Goal: Transaction & Acquisition: Purchase product/service

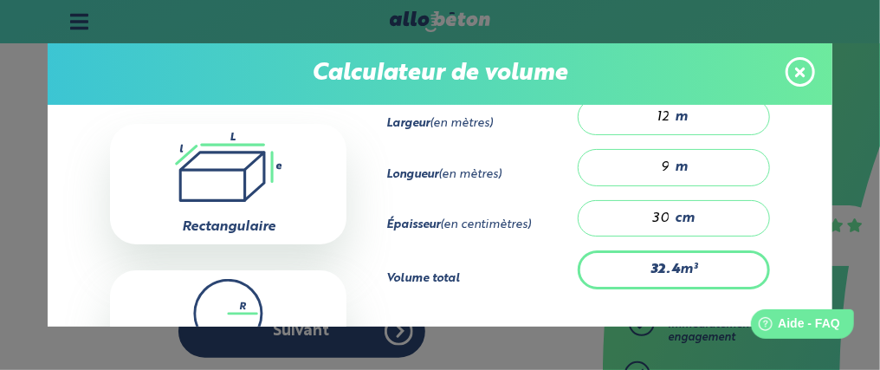
scroll to position [273, 0]
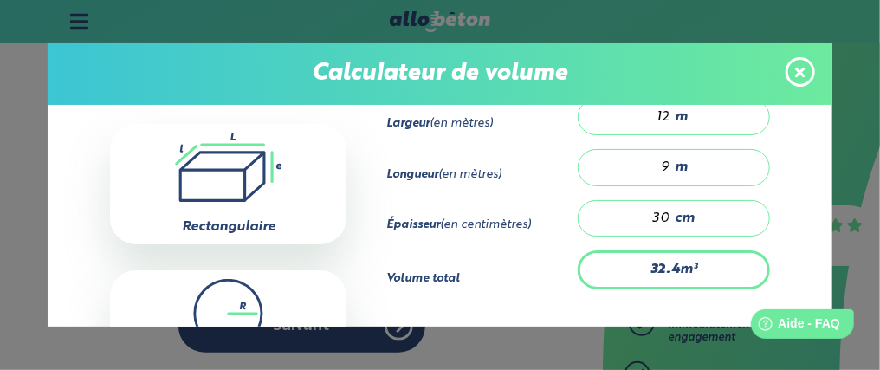
drag, startPoint x: 816, startPoint y: 207, endPoint x: 811, endPoint y: 228, distance: 21.2
click at [811, 228] on div "Calculateur de volume Annuler Choisissez votre forme .icon-calc-rectanglea{fill…" at bounding box center [440, 185] width 880 height 370
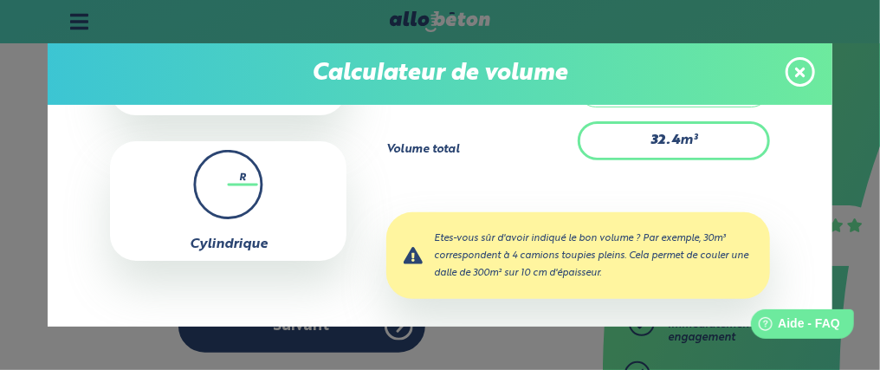
scroll to position [326, 0]
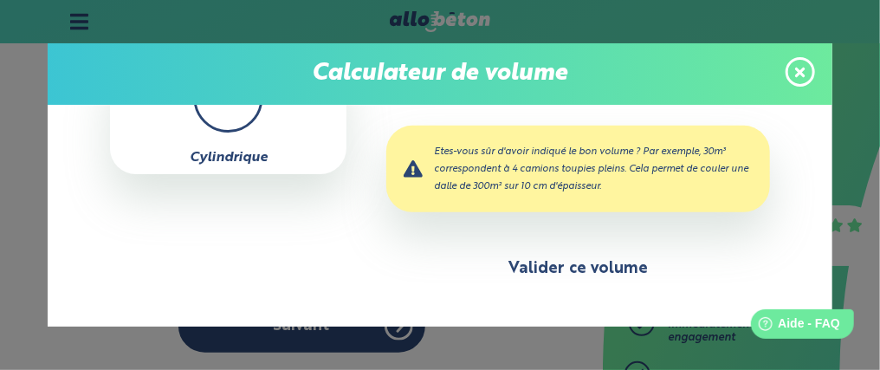
click at [580, 286] on button "Valider ce volume" at bounding box center [577, 269] width 383 height 44
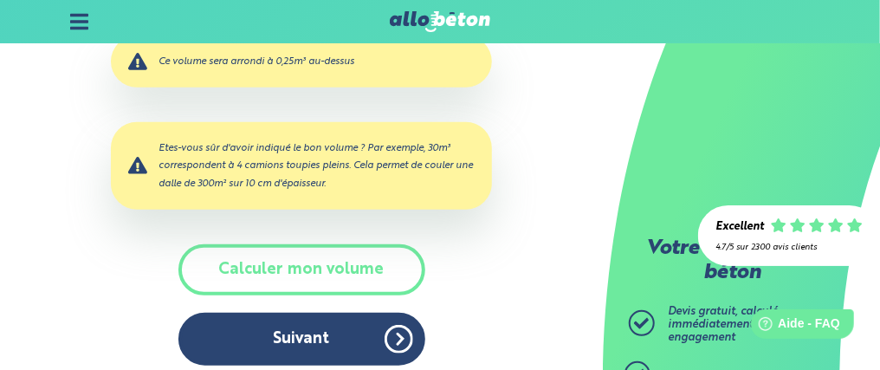
scroll to position [273, 0]
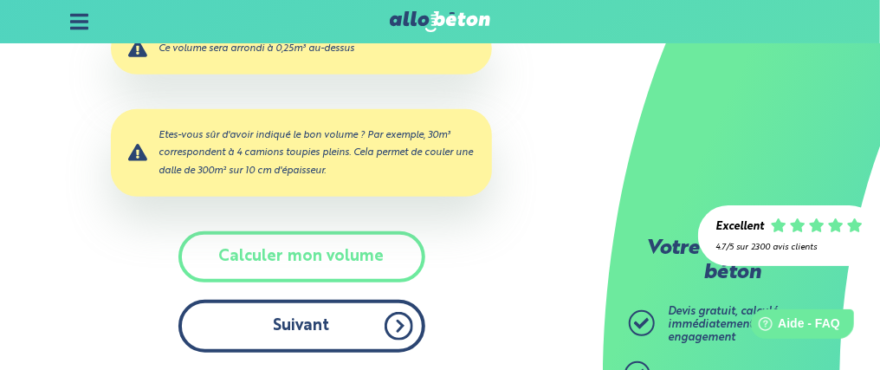
click at [312, 313] on button "Suivant" at bounding box center [301, 326] width 247 height 53
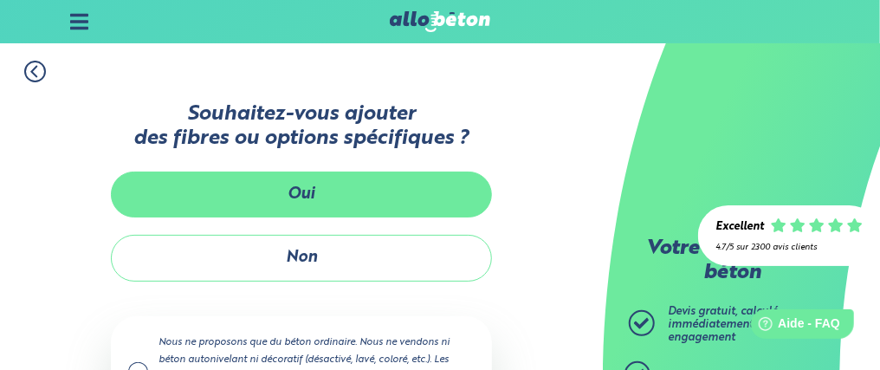
click at [306, 214] on button "Oui" at bounding box center [301, 194] width 381 height 46
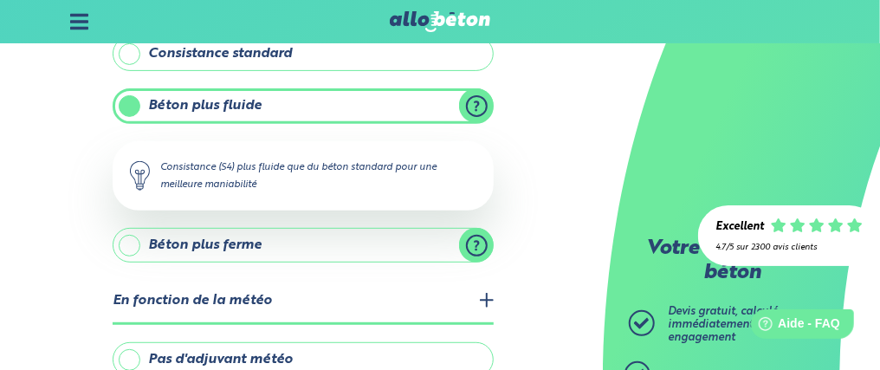
scroll to position [86, 0]
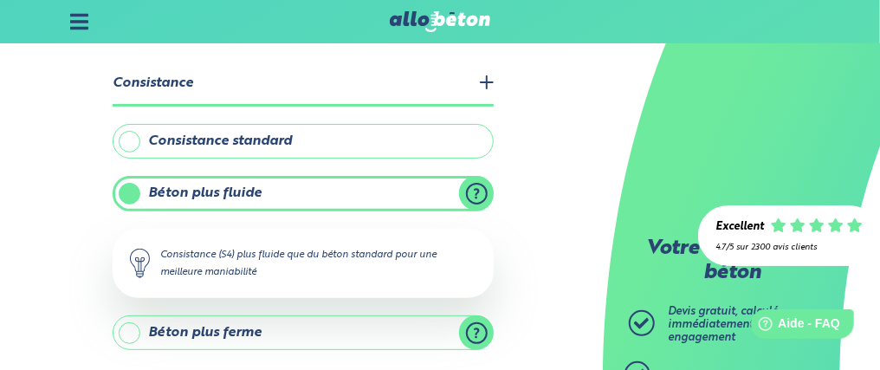
click at [281, 198] on label "Béton plus fluide" at bounding box center [303, 193] width 381 height 35
click at [0, 0] on input "Béton plus fluide" at bounding box center [0, 0] width 0 height 0
click at [307, 152] on label "Consistance standard" at bounding box center [303, 141] width 381 height 35
click at [0, 0] on input "Consistance standard" at bounding box center [0, 0] width 0 height 0
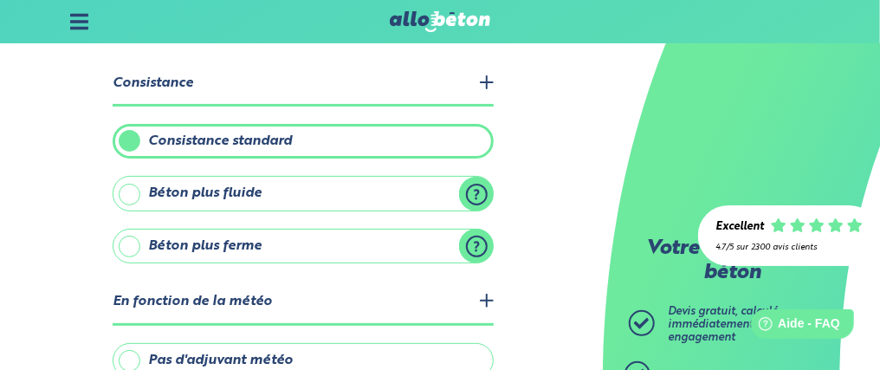
click at [256, 205] on label "Béton plus fluide" at bounding box center [303, 193] width 381 height 35
click at [0, 0] on input "Béton plus fluide" at bounding box center [0, 0] width 0 height 0
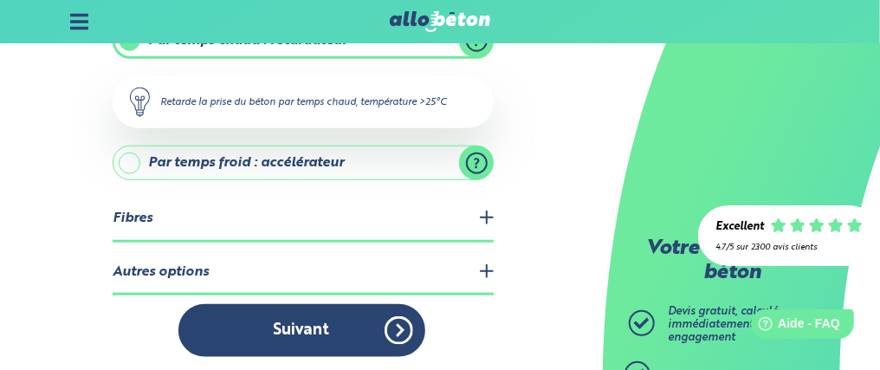
scroll to position [551, 0]
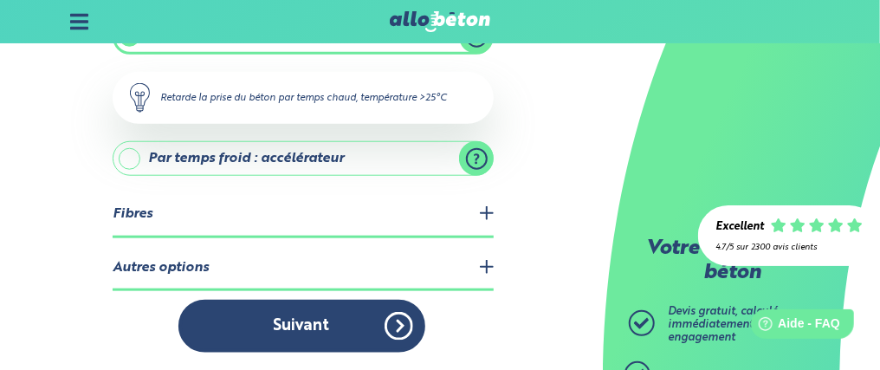
click at [488, 218] on legend "Fibres" at bounding box center [303, 215] width 381 height 44
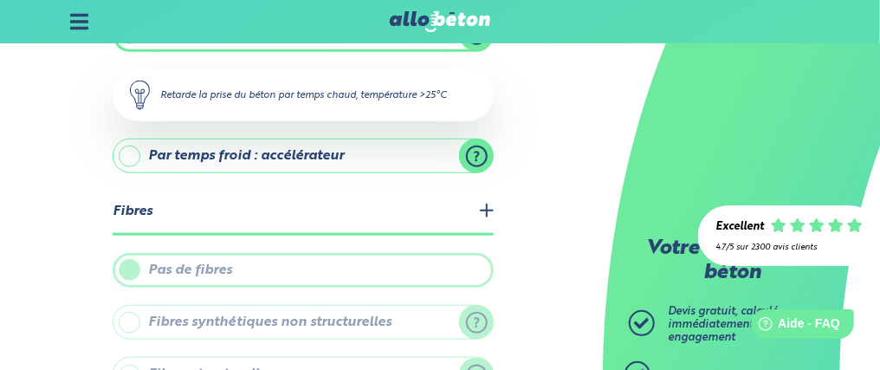
click at [488, 218] on legend "Fibres" at bounding box center [303, 213] width 381 height 44
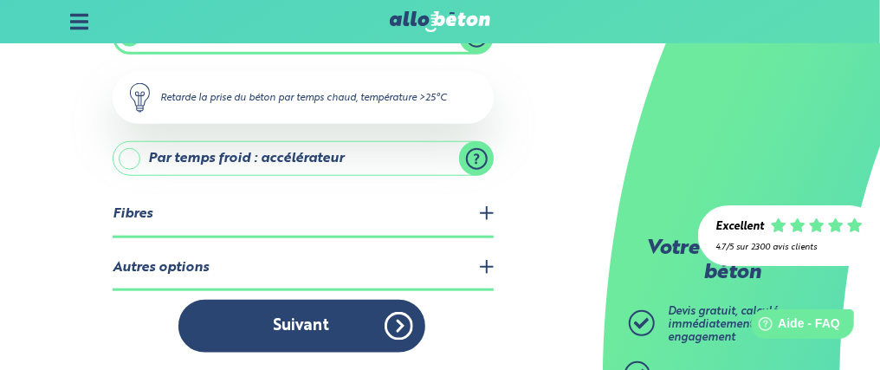
click at [481, 271] on legend "Autres options" at bounding box center [303, 269] width 381 height 44
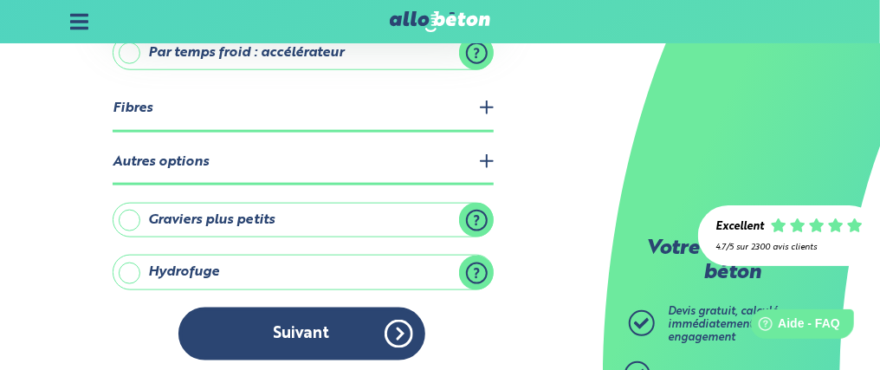
scroll to position [662, 0]
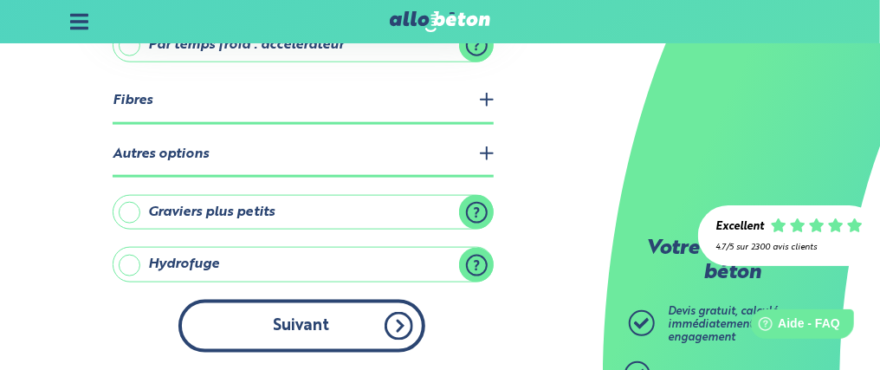
click at [359, 316] on button "Suivant" at bounding box center [301, 326] width 247 height 53
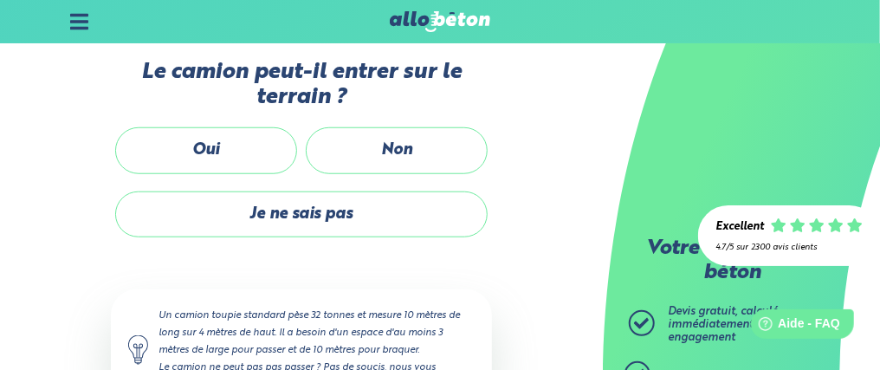
scroll to position [458, 0]
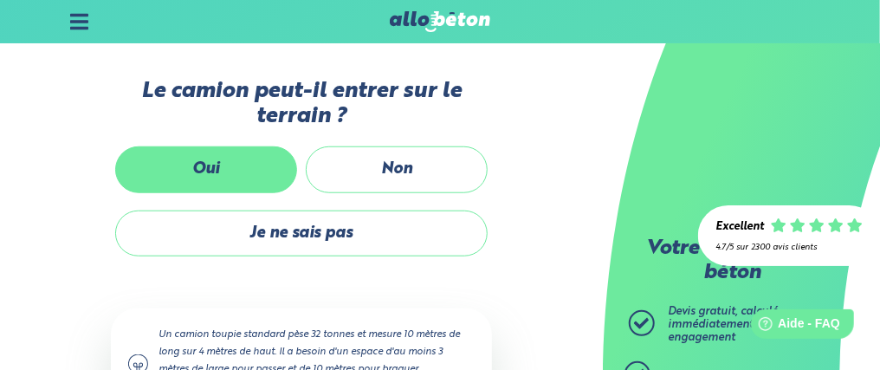
click at [241, 160] on label "Oui" at bounding box center [206, 169] width 182 height 46
click at [0, 0] on input "Oui" at bounding box center [0, 0] width 0 height 0
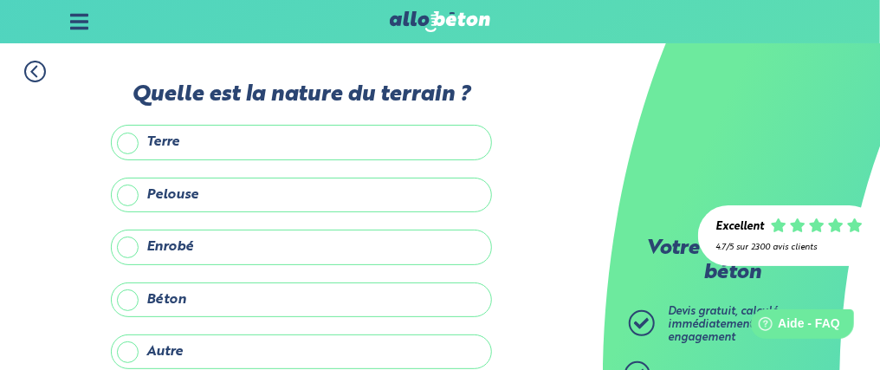
click at [204, 201] on label "Pelouse" at bounding box center [301, 195] width 381 height 35
click at [0, 0] on input "Pelouse" at bounding box center [0, 0] width 0 height 0
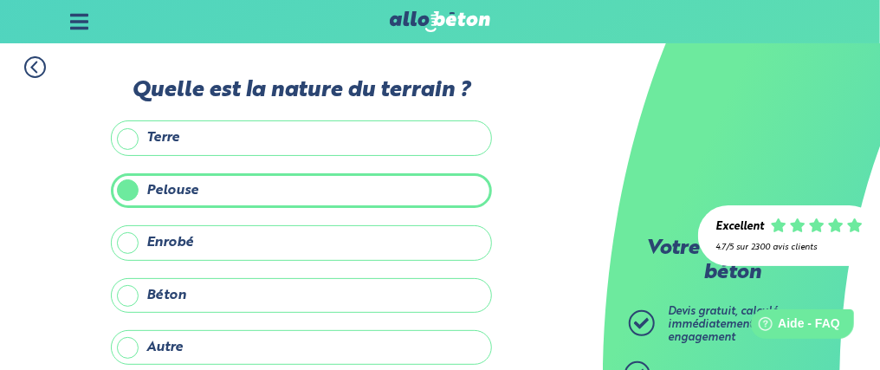
scroll to position [91, 0]
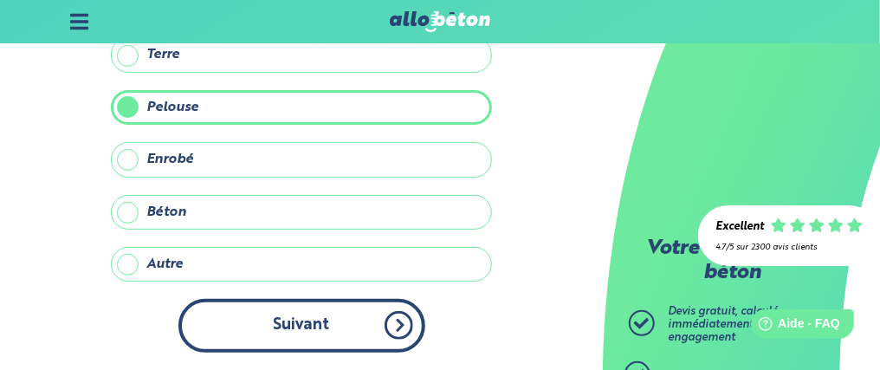
click at [267, 320] on button "Suivant" at bounding box center [301, 325] width 247 height 53
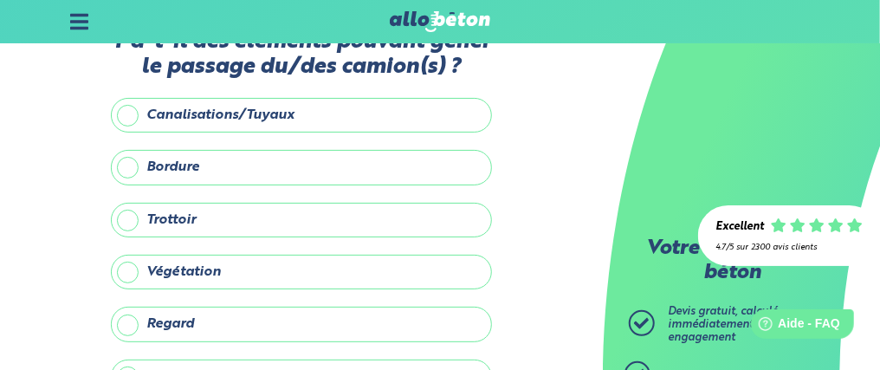
scroll to position [86, 0]
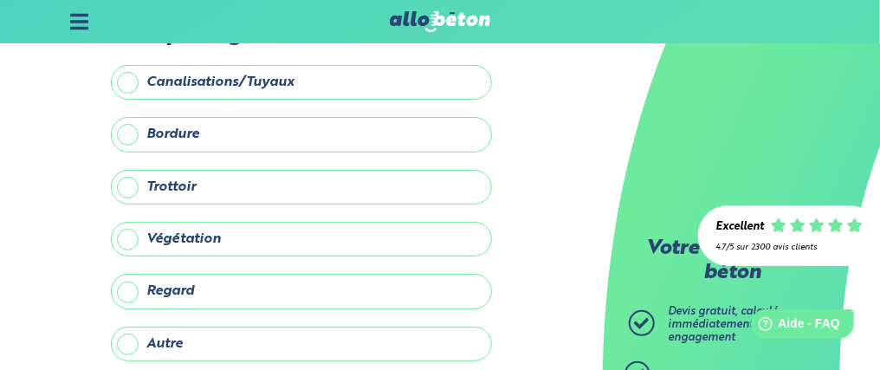
click at [131, 136] on label "Bordure" at bounding box center [301, 134] width 381 height 35
click at [0, 0] on input "Bordure" at bounding box center [0, 0] width 0 height 0
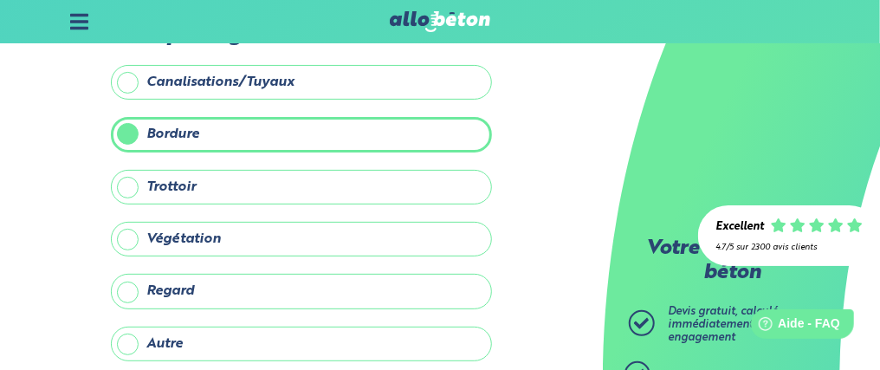
click at [131, 190] on label "Trottoir" at bounding box center [301, 187] width 381 height 35
click at [0, 0] on input "Trottoir" at bounding box center [0, 0] width 0 height 0
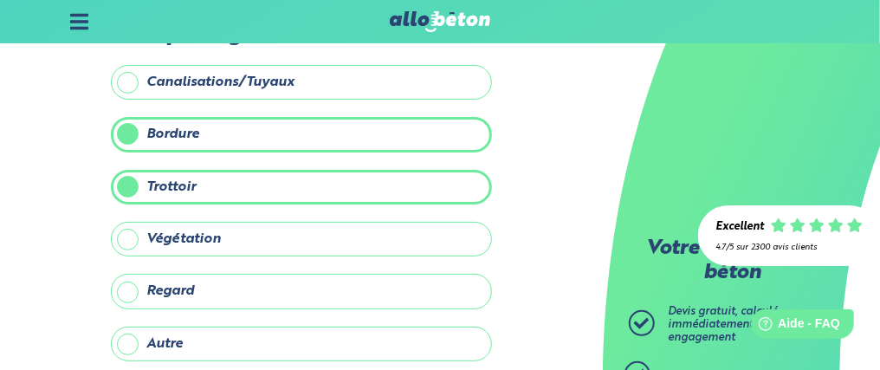
click at [130, 182] on label "Trottoir" at bounding box center [301, 187] width 381 height 35
click at [0, 0] on input "Trottoir" at bounding box center [0, 0] width 0 height 0
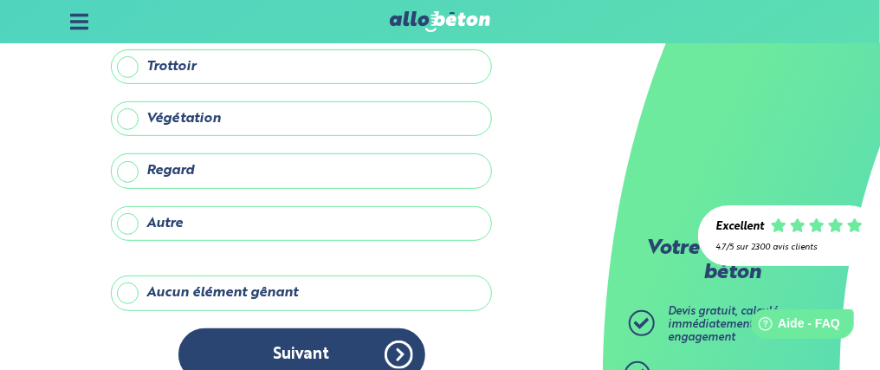
scroll to position [236, 0]
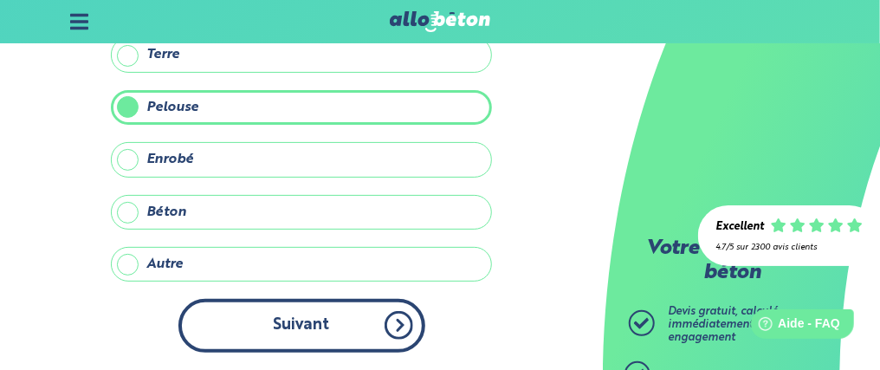
scroll to position [91, 0]
click at [256, 309] on button "Suivant" at bounding box center [301, 325] width 247 height 53
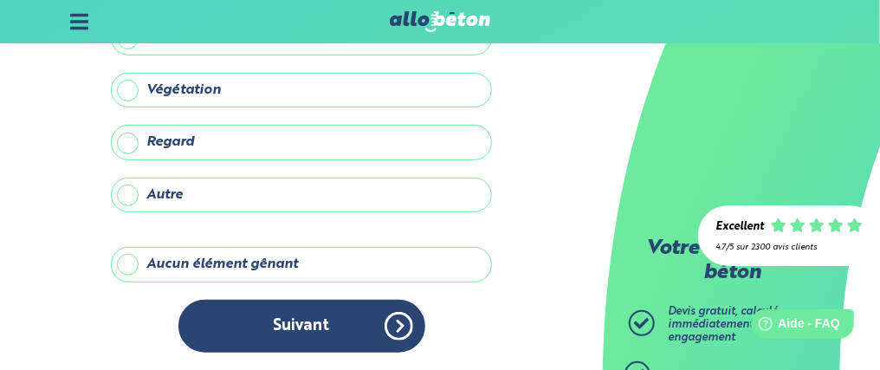
click at [257, 309] on button "Suivant" at bounding box center [301, 326] width 247 height 53
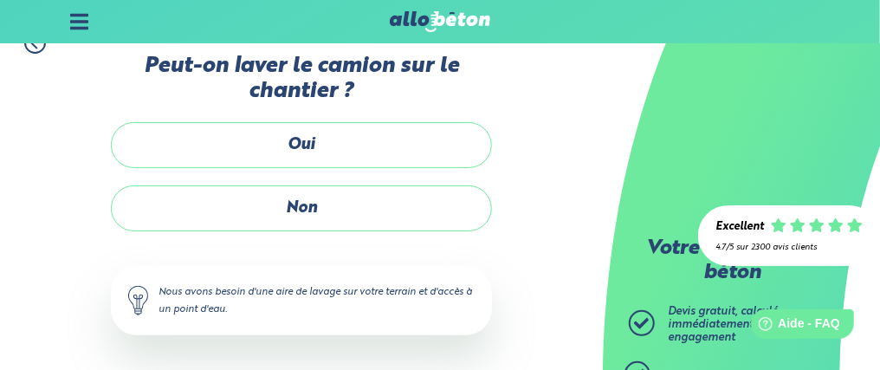
scroll to position [36, 0]
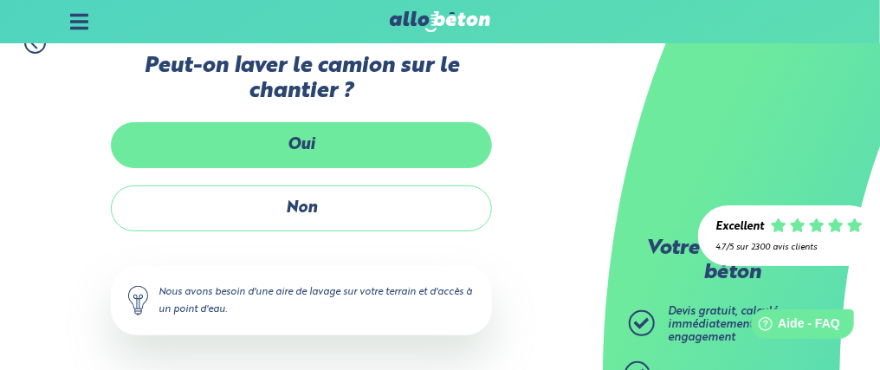
click at [325, 143] on label "Oui" at bounding box center [301, 145] width 381 height 46
click at [0, 0] on input "Oui" at bounding box center [0, 0] width 0 height 0
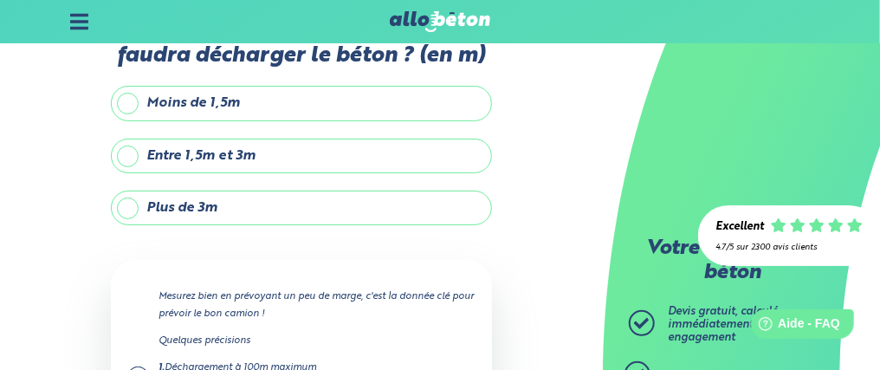
scroll to position [122, 0]
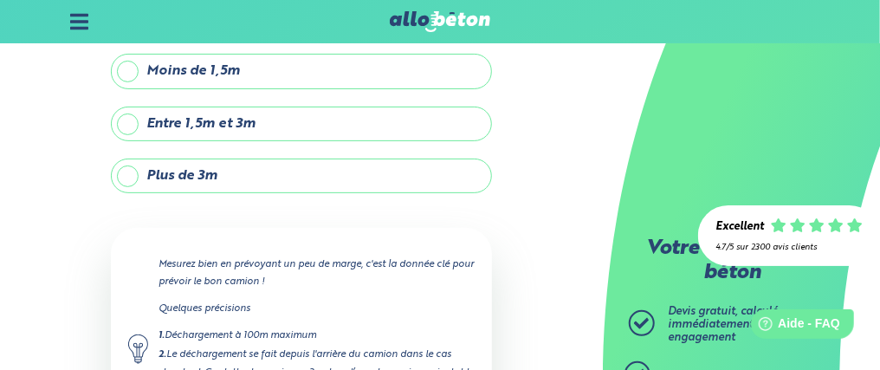
click at [203, 190] on label "Plus de 3m" at bounding box center [301, 175] width 381 height 35
click at [0, 0] on input "Plus de 3m" at bounding box center [0, 0] width 0 height 0
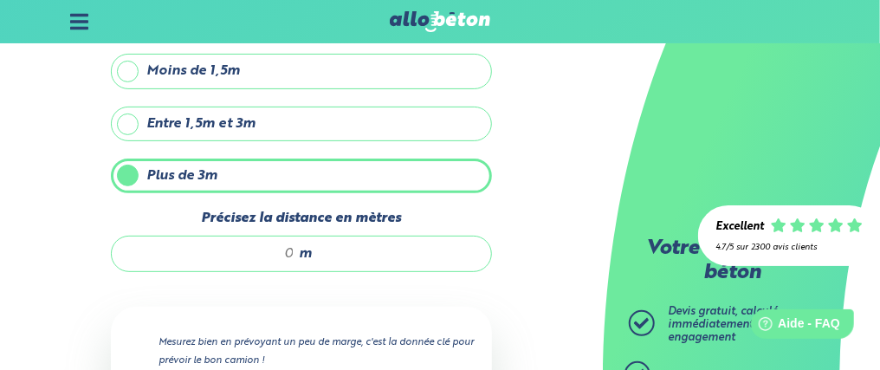
click at [283, 262] on input "Précisez la distance en mètres" at bounding box center [211, 253] width 165 height 17
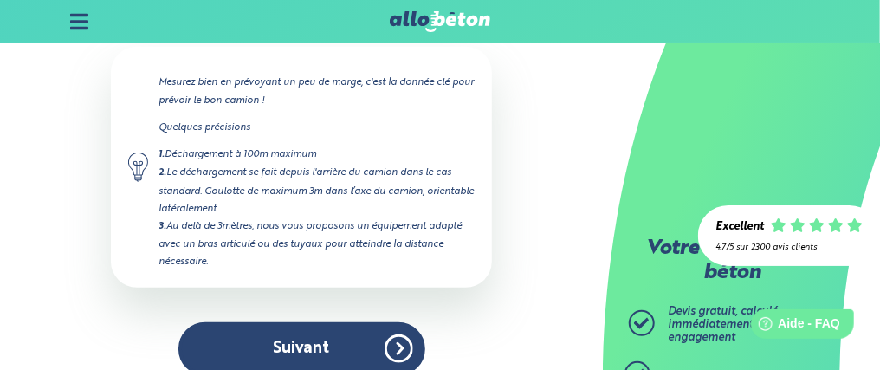
scroll to position [407, 0]
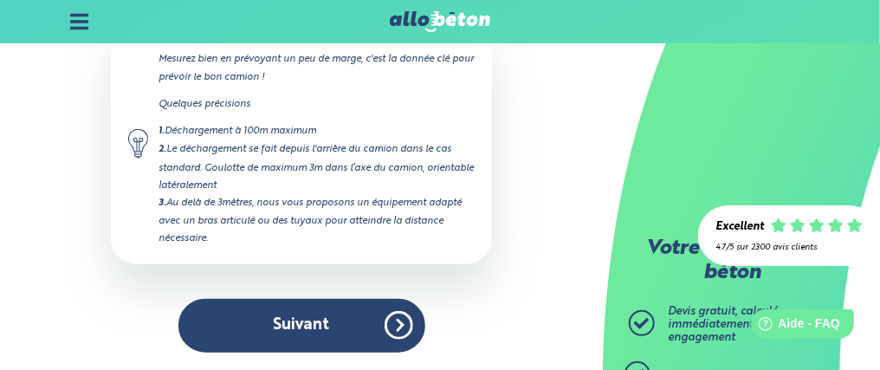
type input "6"
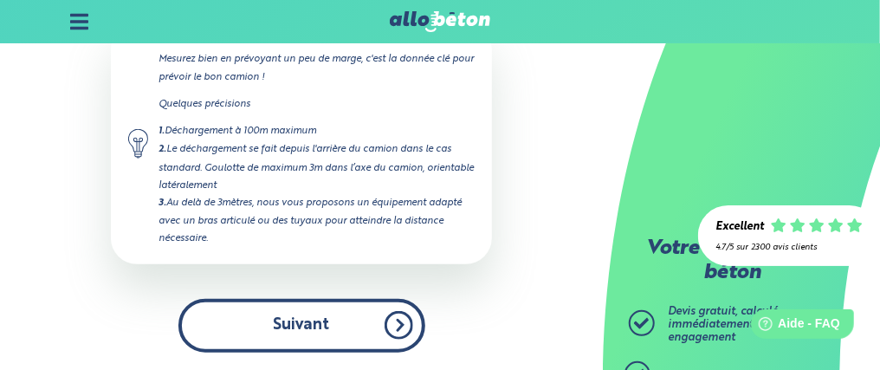
click at [358, 325] on button "Suivant" at bounding box center [301, 325] width 247 height 53
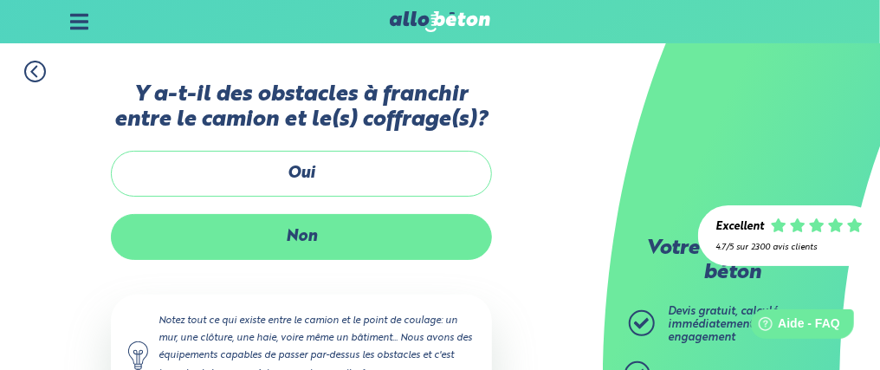
click at [305, 249] on label "Non" at bounding box center [301, 237] width 381 height 46
click at [0, 0] on input "Non" at bounding box center [0, 0] width 0 height 0
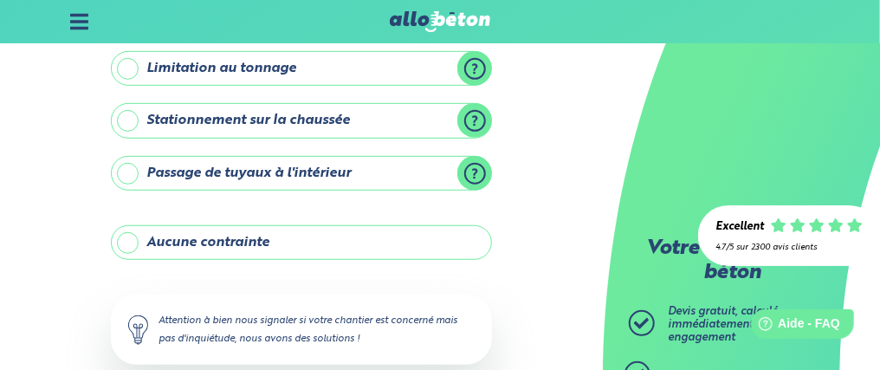
scroll to position [346, 0]
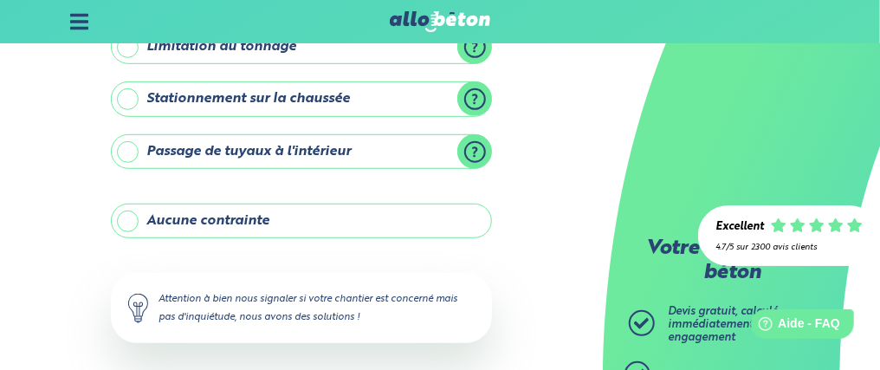
click at [126, 225] on label "Aucune contrainte" at bounding box center [301, 221] width 381 height 35
click at [0, 0] on input "Aucune contrainte" at bounding box center [0, 0] width 0 height 0
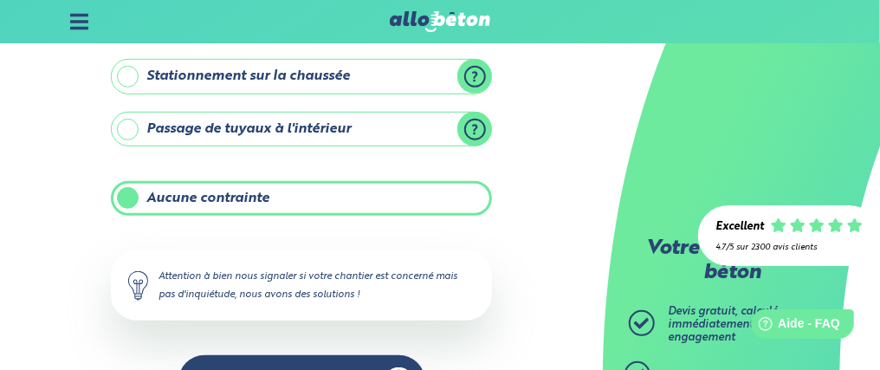
scroll to position [425, 0]
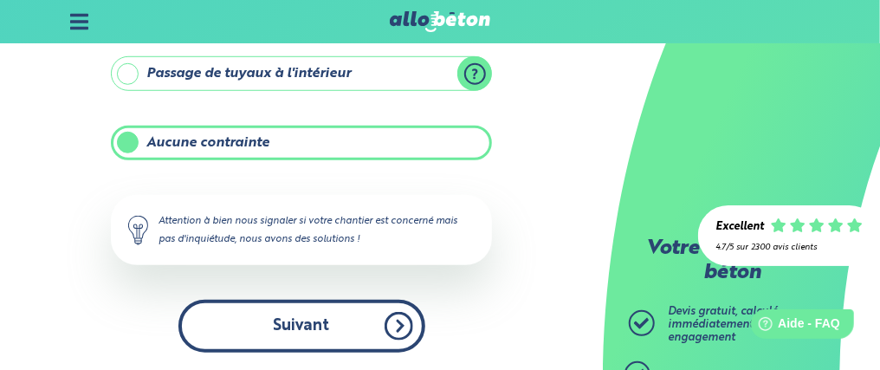
click at [278, 304] on button "Suivant" at bounding box center [301, 326] width 247 height 53
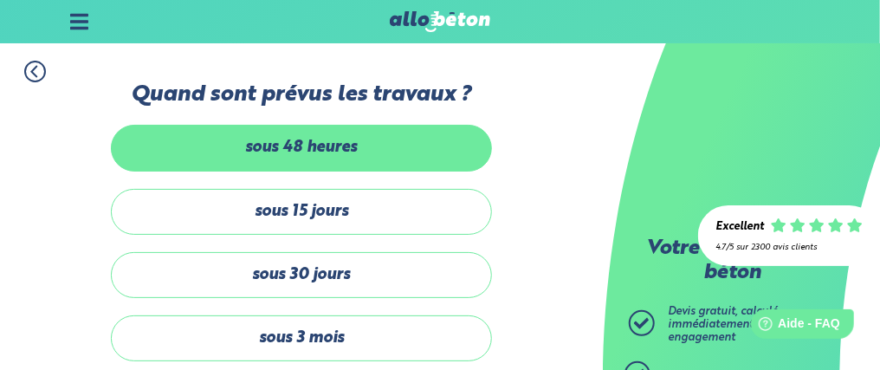
click at [316, 145] on label "sous 48 heures" at bounding box center [301, 148] width 381 height 46
click at [0, 0] on input "sous 48 heures" at bounding box center [0, 0] width 0 height 0
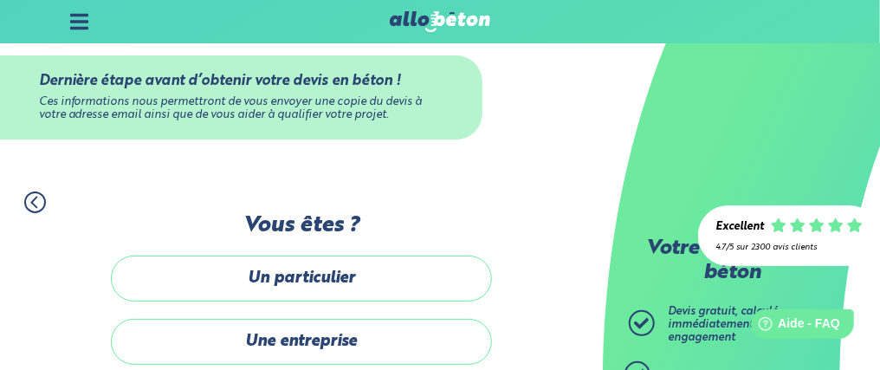
scroll to position [42, 0]
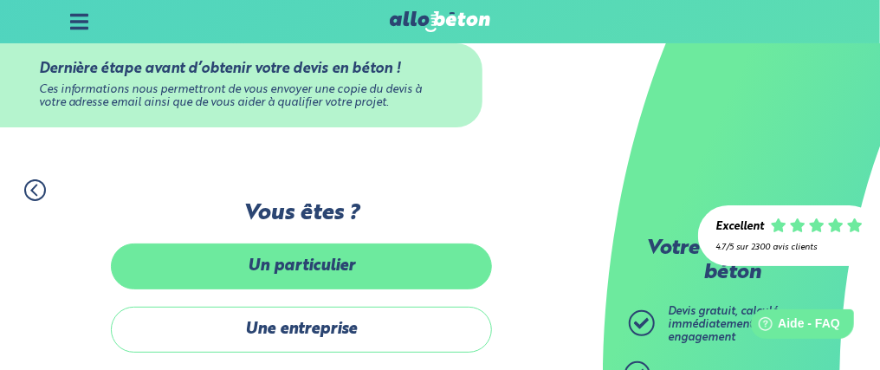
click at [307, 262] on label "Un particulier" at bounding box center [301, 266] width 381 height 46
click at [0, 0] on input "Un particulier" at bounding box center [0, 0] width 0 height 0
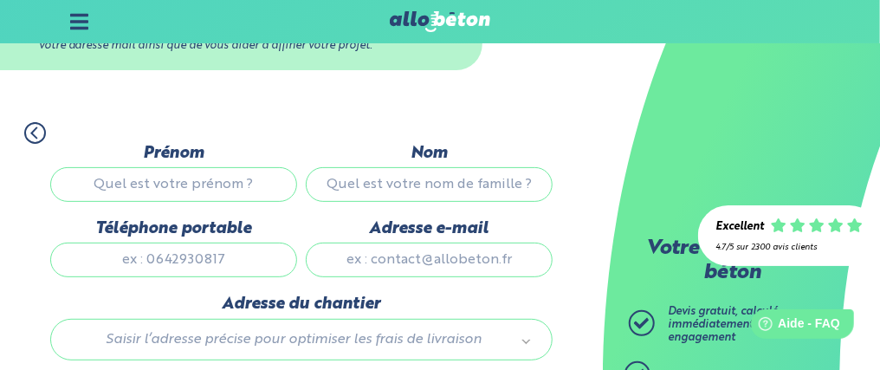
scroll to position [80, 0]
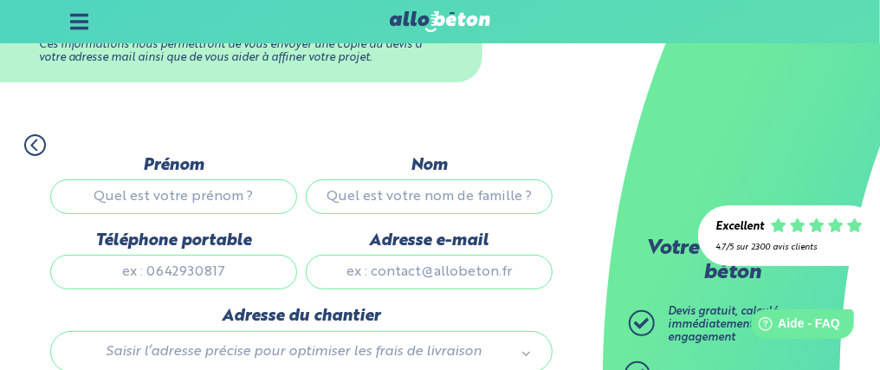
click at [198, 200] on input "Prénom" at bounding box center [173, 196] width 247 height 35
type input "Abdelmalek"
type input "Yahyaoui"
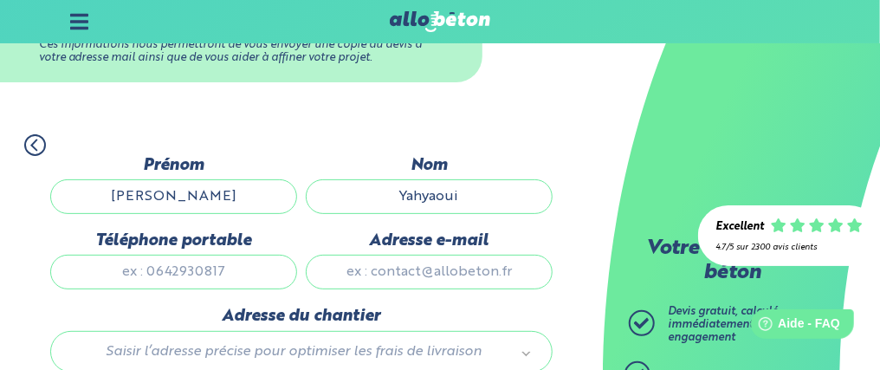
type input "0652499903"
type input "45.peintre@gmail.com"
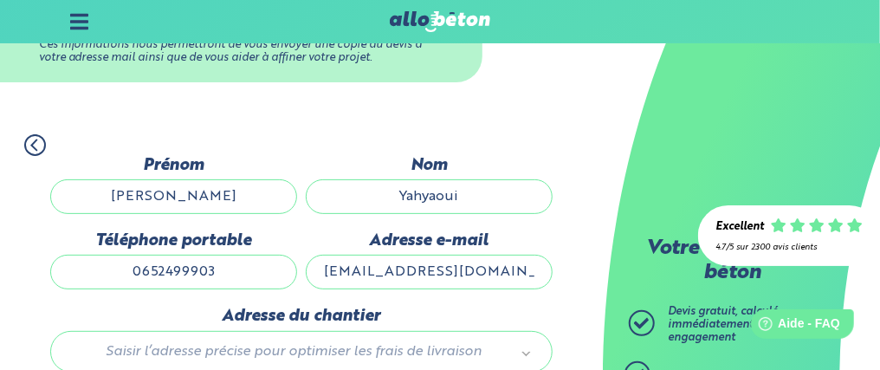
type input "03AFcWeA4dkgKQihQzV31RyvTpPT3KAMaN02HQN-K5QDK2fXuwsVp2zhNj8YP4ijYUshAOgiRLuZqR-…"
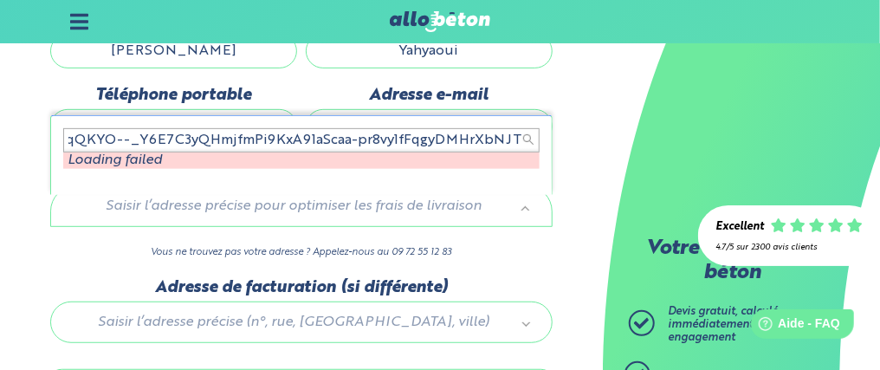
scroll to position [253, 0]
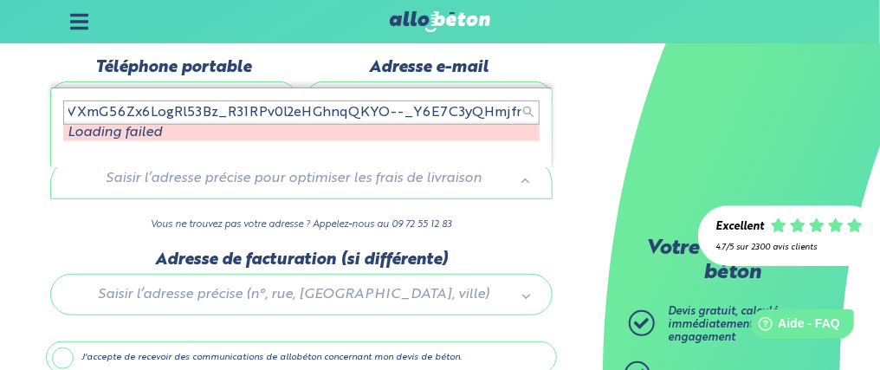
drag, startPoint x: 518, startPoint y: 119, endPoint x: 55, endPoint y: 199, distance: 470.3
click at [55, 199] on body "09 72 55 12 83 Conseils et Appel Gratuits nos produits le béton prêt à l'emploi…" at bounding box center [440, 100] width 880 height 706
drag, startPoint x: 524, startPoint y: 114, endPoint x: 30, endPoint y: 178, distance: 497.8
click at [36, 177] on body "09 72 55 12 83 Conseils et Appel Gratuits nos produits le béton prêt à l'emploi…" at bounding box center [440, 100] width 880 height 706
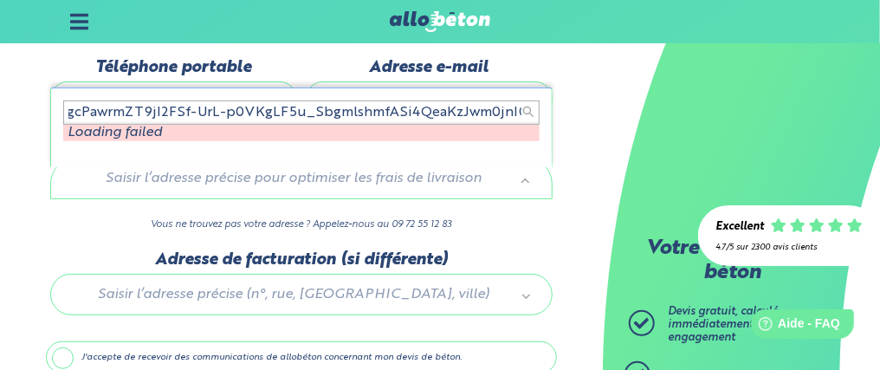
scroll to position [2, 0]
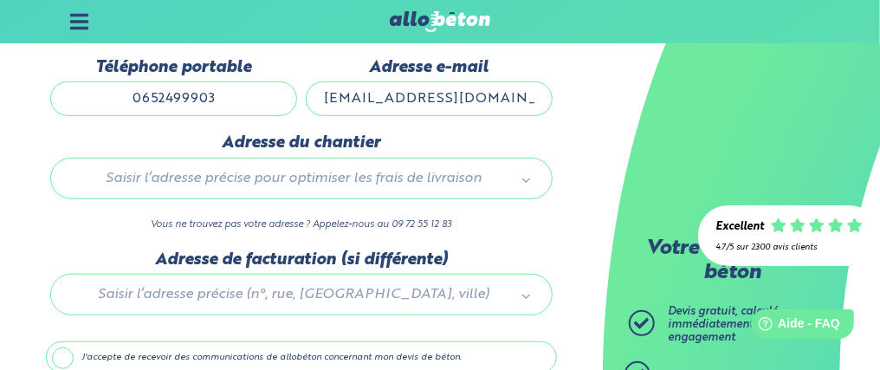
drag, startPoint x: 607, startPoint y: 108, endPoint x: 584, endPoint y: 100, distance: 24.6
click at [584, 100] on div "1. Votre projet 2. Votre chantier 3. Vos coordonnées 4. Votre commande Dernière…" at bounding box center [301, 198] width 603 height 509
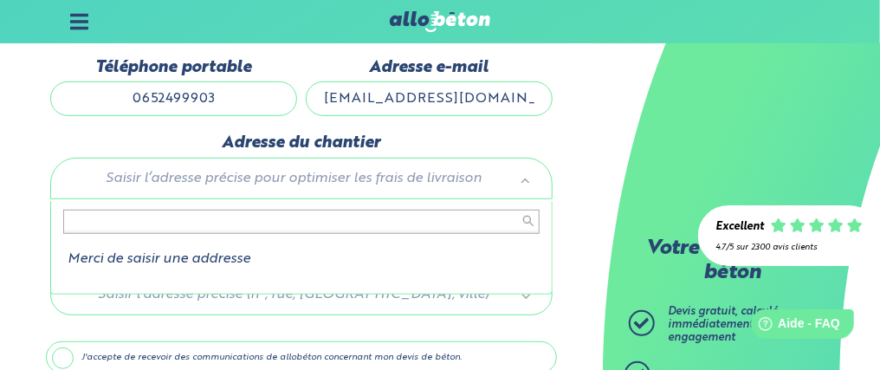
click at [120, 231] on input "text" at bounding box center [301, 222] width 476 height 24
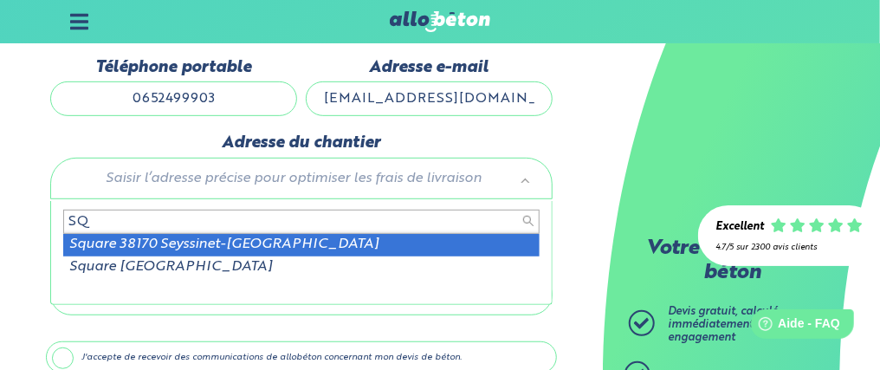
type input "S"
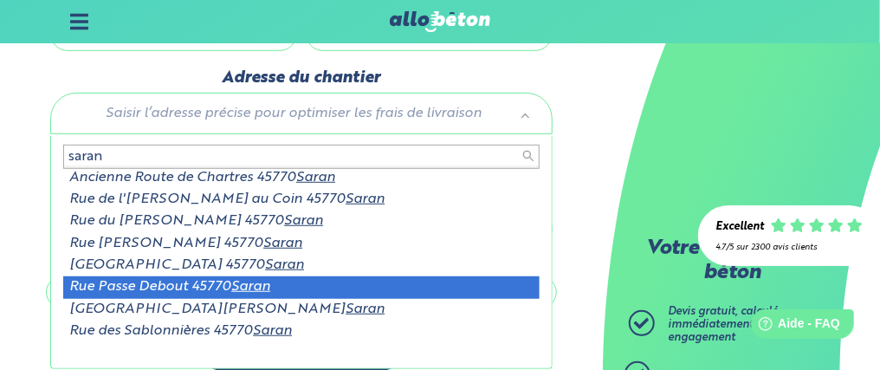
scroll to position [339, 0]
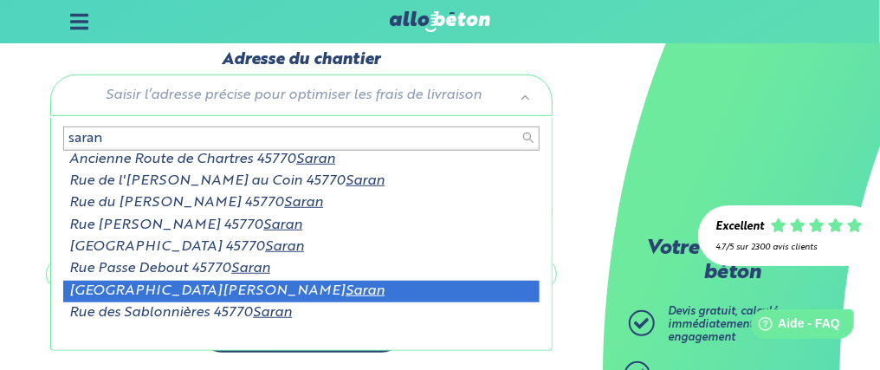
type input "saran"
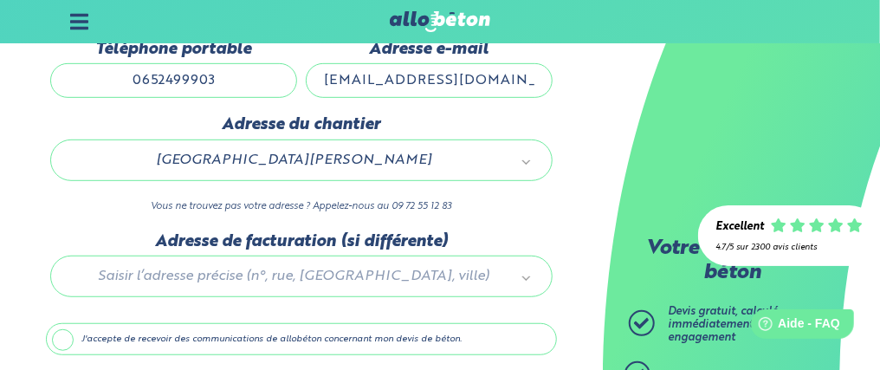
scroll to position [253, 0]
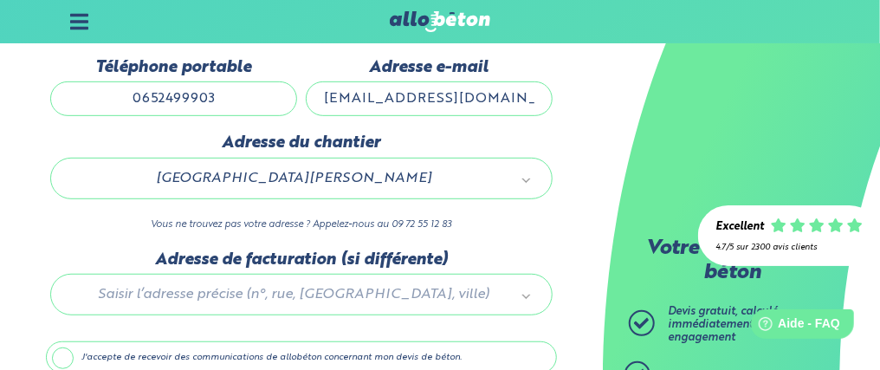
drag, startPoint x: 294, startPoint y: 182, endPoint x: 241, endPoint y: 182, distance: 52.8
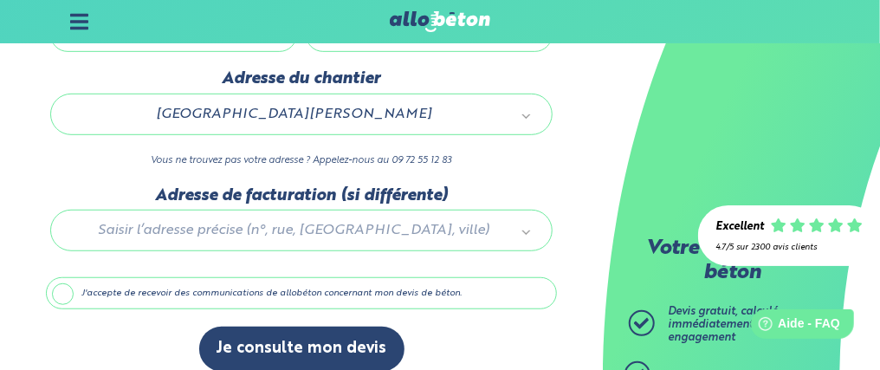
scroll to position [339, 0]
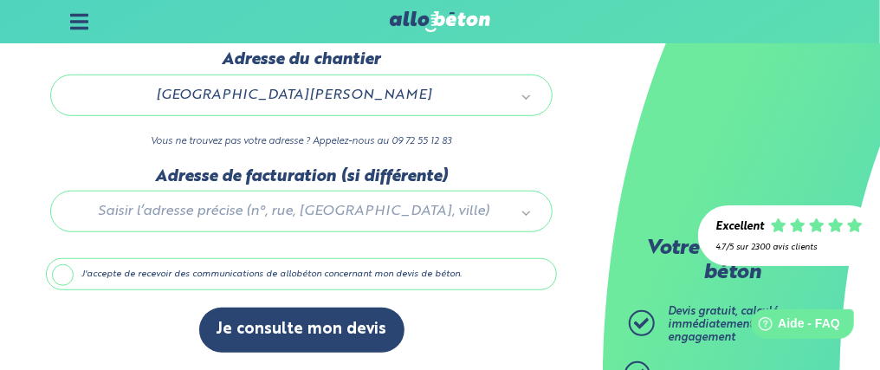
click at [213, 206] on div at bounding box center [301, 208] width 511 height 82
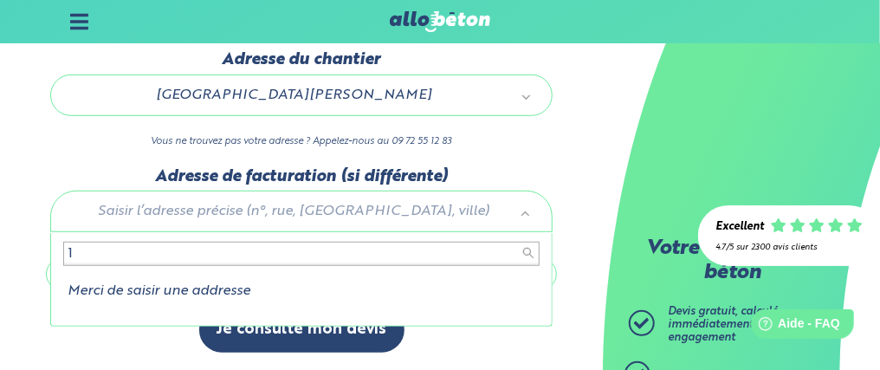
type input "15"
click at [152, 249] on input "15" at bounding box center [301, 254] width 476 height 24
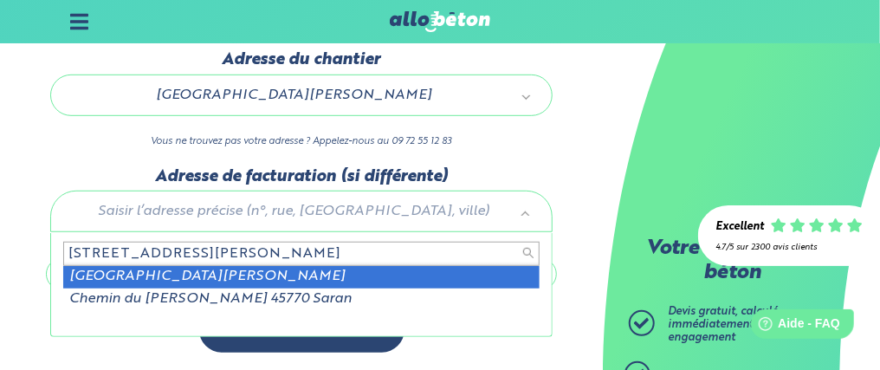
type input "15 rue du bourg 45770"
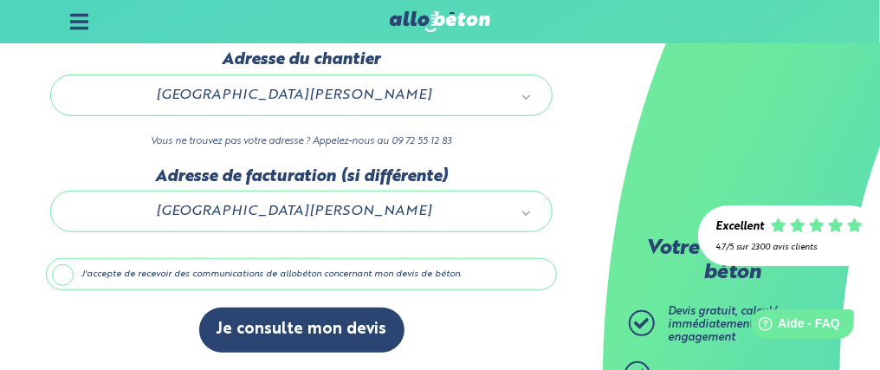
click at [61, 280] on label "J'accepte de recevoir des communications de allobéton concernant mon devis de b…" at bounding box center [301, 274] width 511 height 33
click at [0, 0] on input "J'accepte de recevoir des communications de allobéton concernant mon devis de b…" at bounding box center [0, 0] width 0 height 0
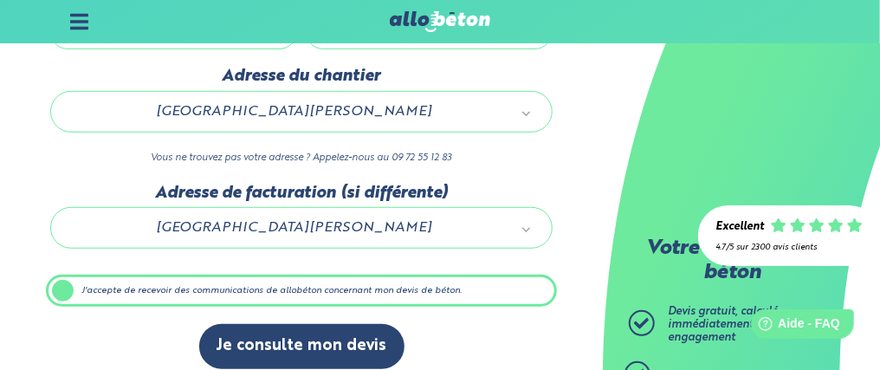
scroll to position [340, 0]
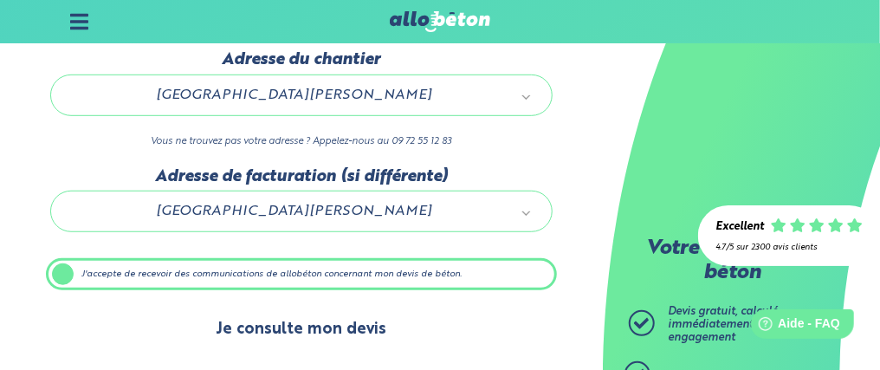
click at [341, 337] on button "Je consulte mon devis" at bounding box center [301, 329] width 205 height 44
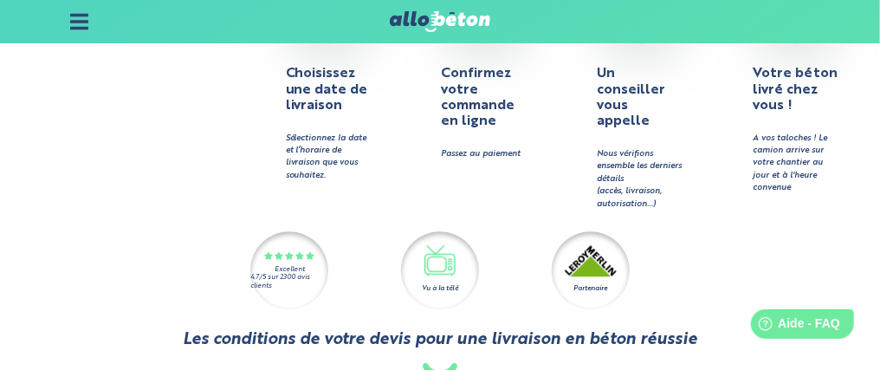
scroll to position [1499, 0]
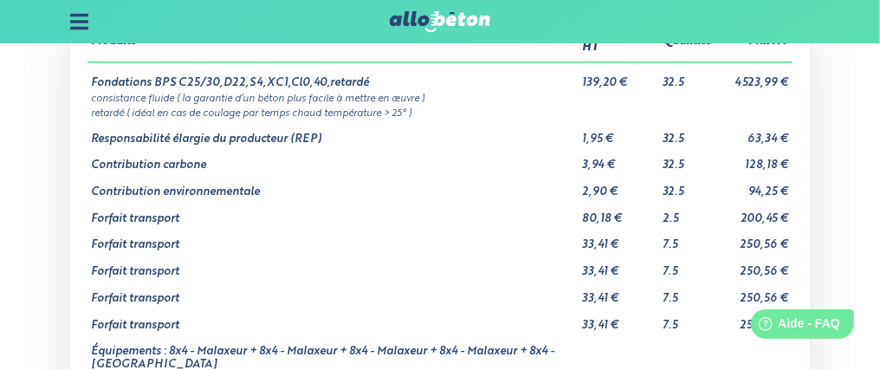
scroll to position [693, 0]
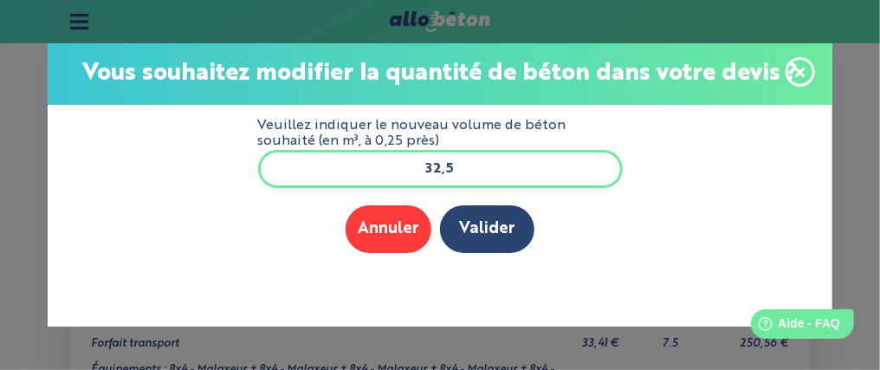
click at [437, 166] on input "32,5" at bounding box center [440, 169] width 365 height 38
click at [439, 166] on input "32,5" at bounding box center [440, 169] width 365 height 38
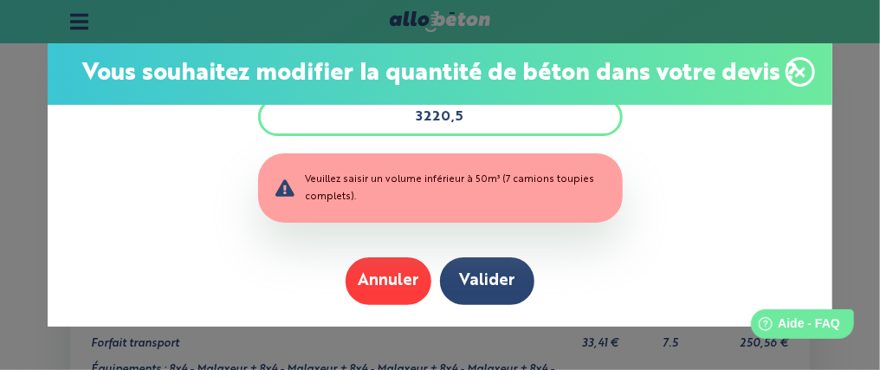
type input "3220,5"
click at [785, 87] on span at bounding box center [799, 71] width 29 height 29
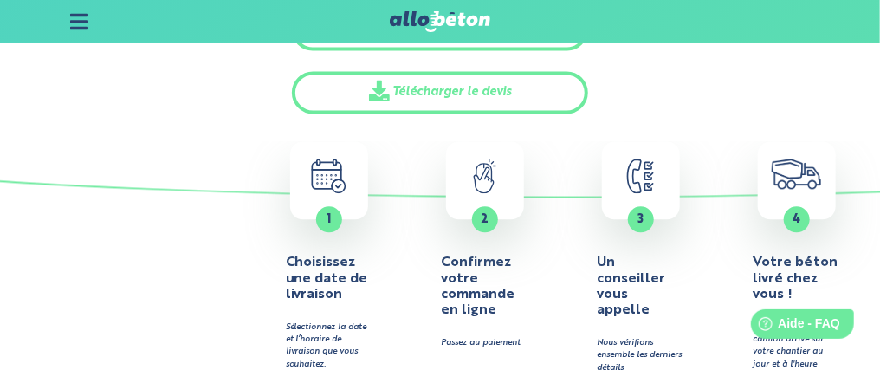
scroll to position [1299, 0]
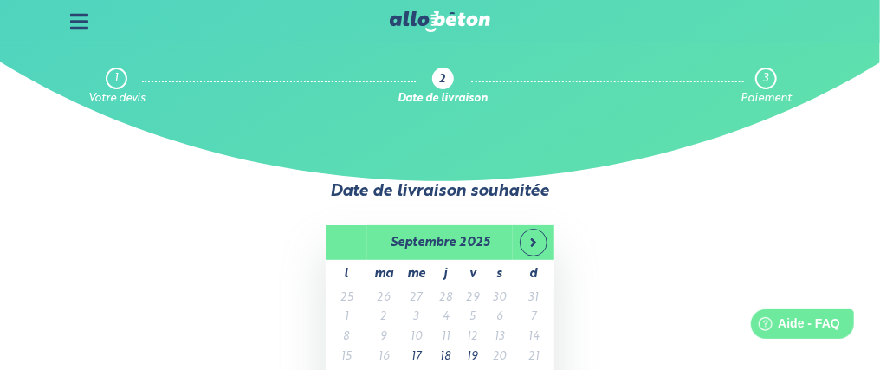
scroll to position [86, 0]
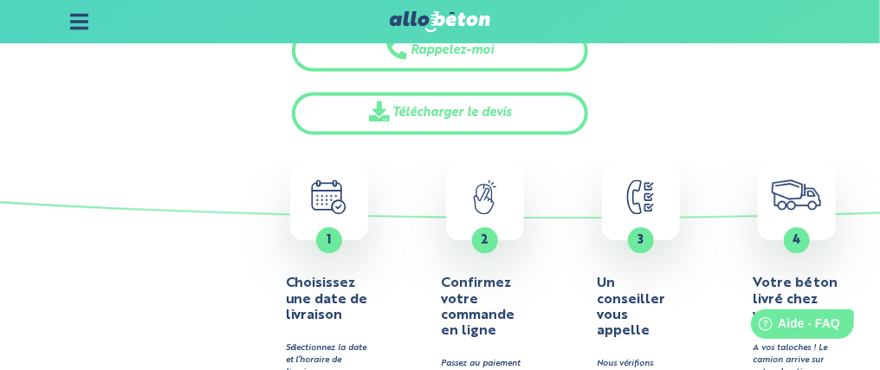
scroll to position [1252, 0]
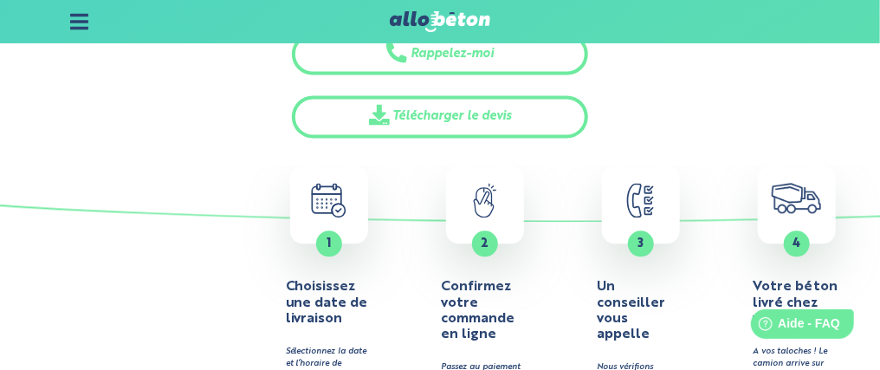
click at [0, 0] on div "2" at bounding box center [0, 0] width 0 height 0
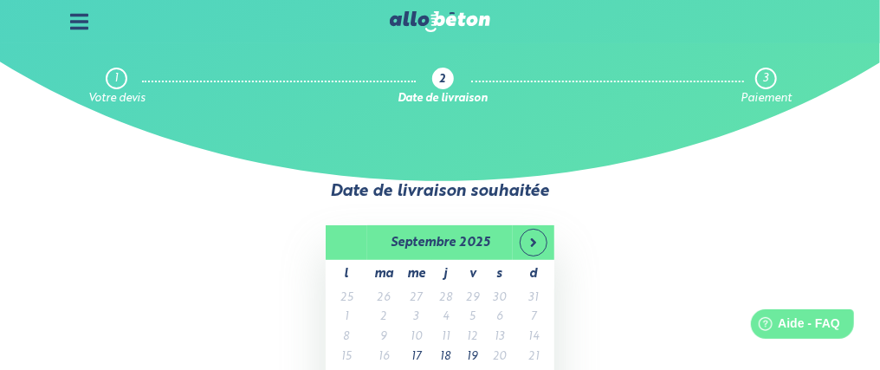
click at [0, 0] on div "3" at bounding box center [0, 0] width 0 height 0
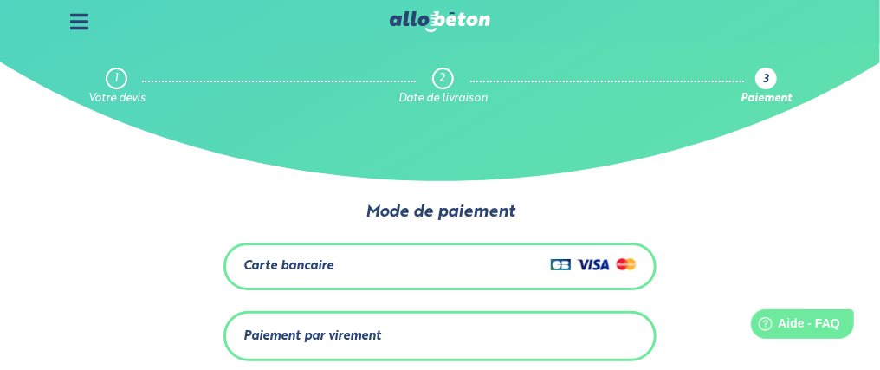
click at [0, 0] on div "2" at bounding box center [0, 0] width 0 height 0
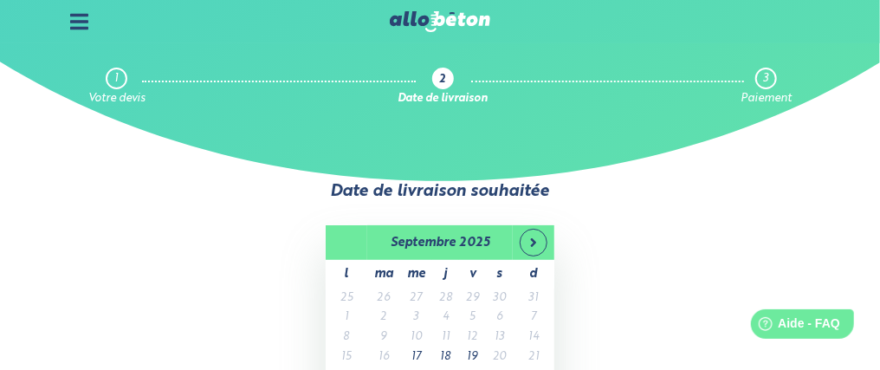
click at [0, 0] on div "1" at bounding box center [0, 0] width 0 height 0
